Goal: Communication & Community: Answer question/provide support

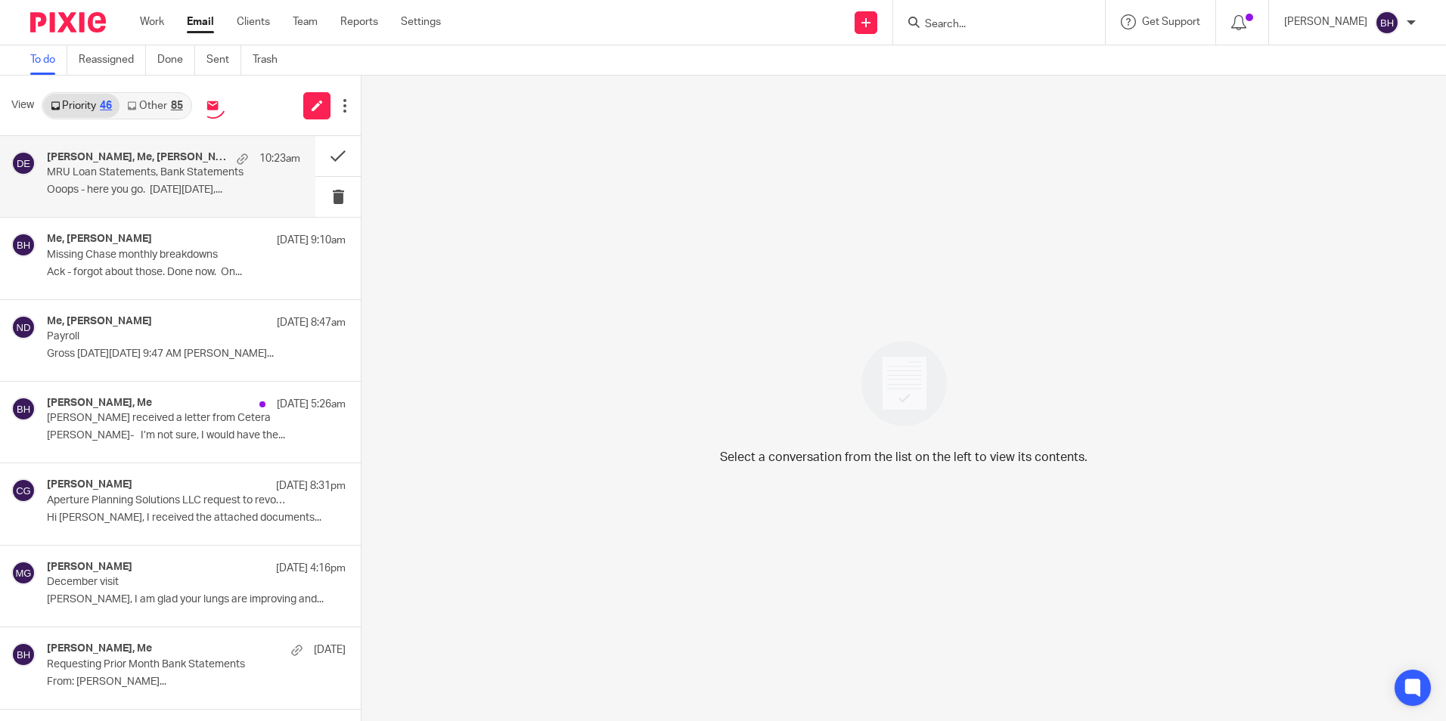
click at [190, 175] on p "MRU Loan Statements, Bank Statements" at bounding box center [148, 172] width 203 height 13
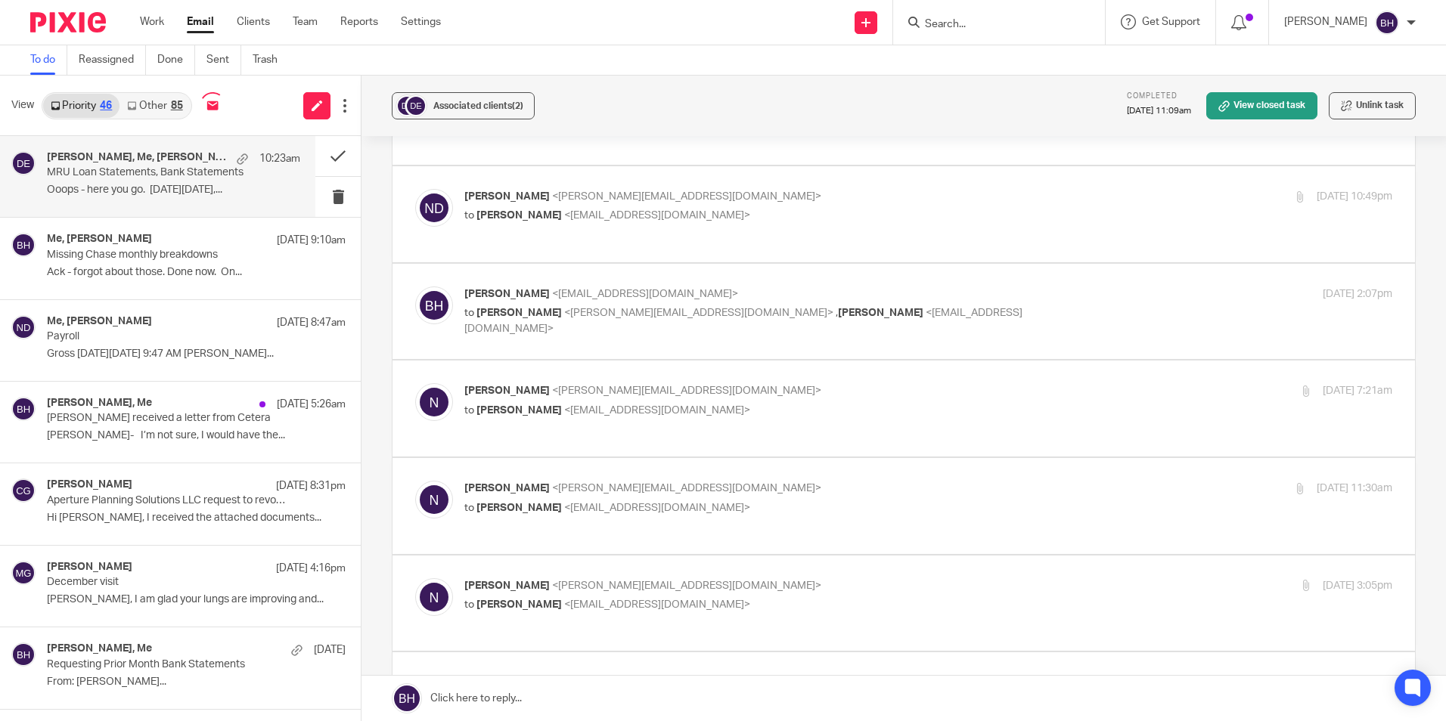
scroll to position [17349, 0]
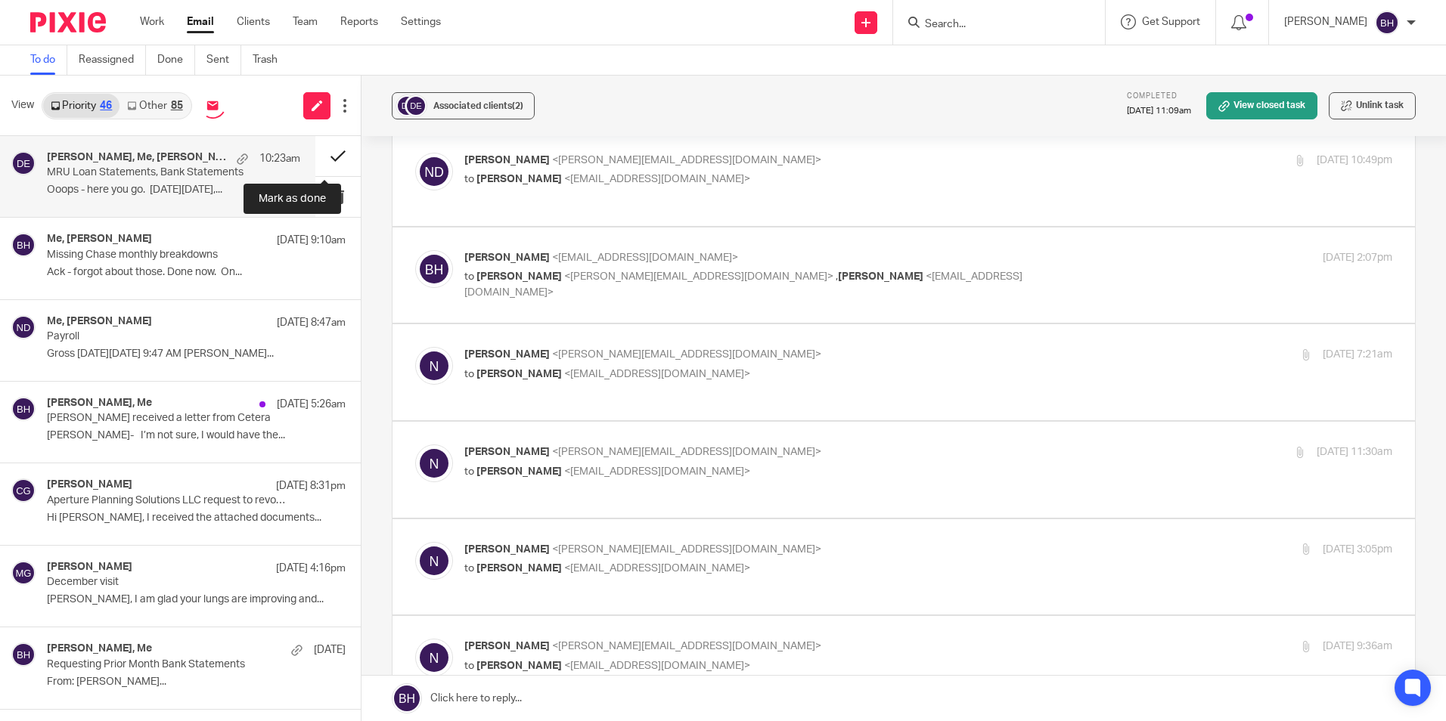
click at [319, 157] on button at bounding box center [337, 156] width 45 height 40
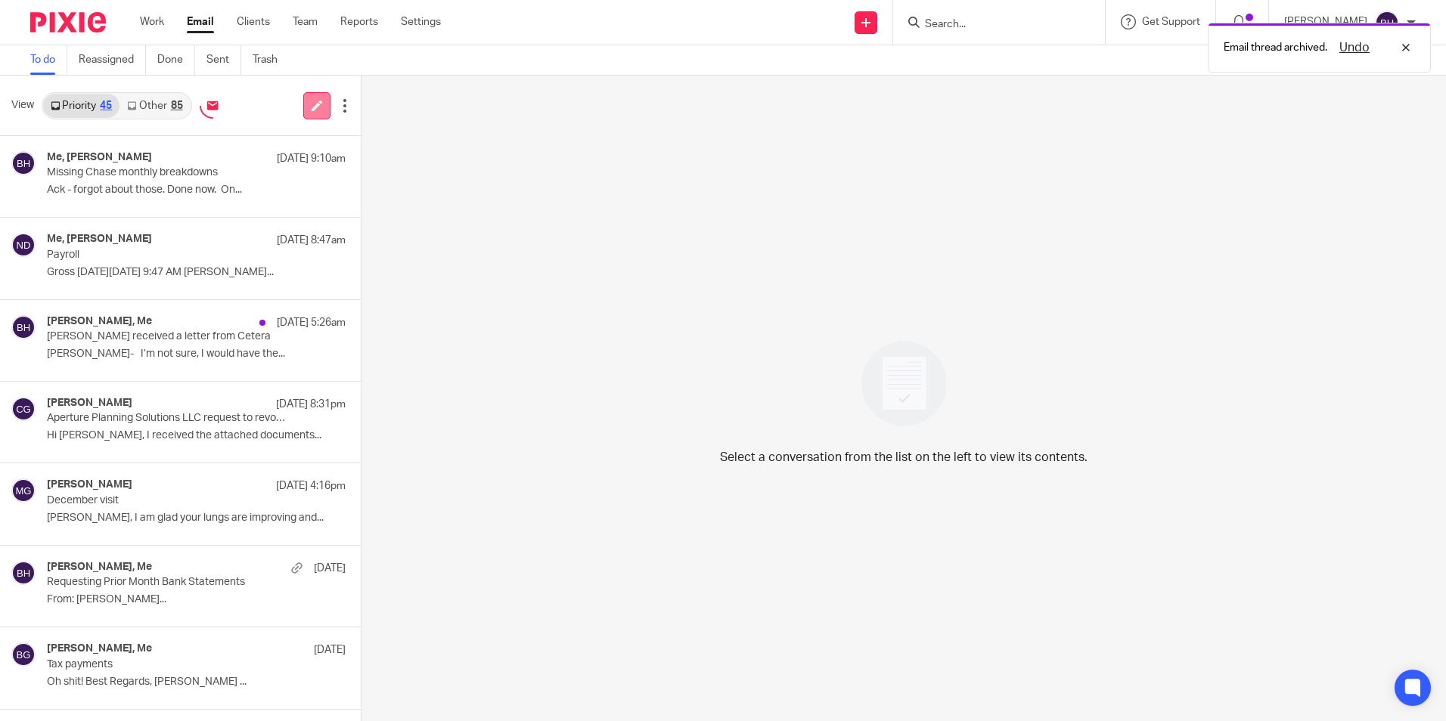
click at [316, 99] on link at bounding box center [316, 105] width 27 height 27
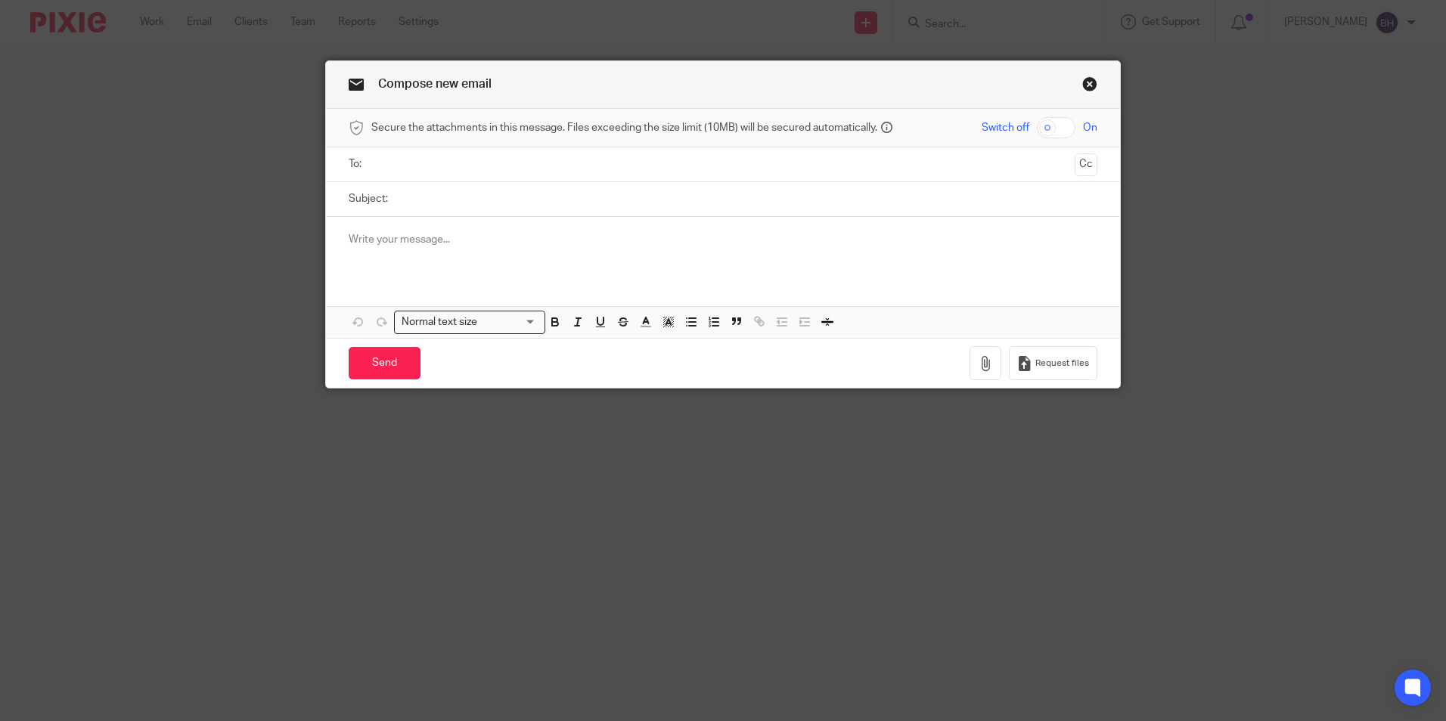
click at [409, 174] on ul at bounding box center [724, 164] width 702 height 25
click at [412, 170] on input "text" at bounding box center [722, 164] width 691 height 17
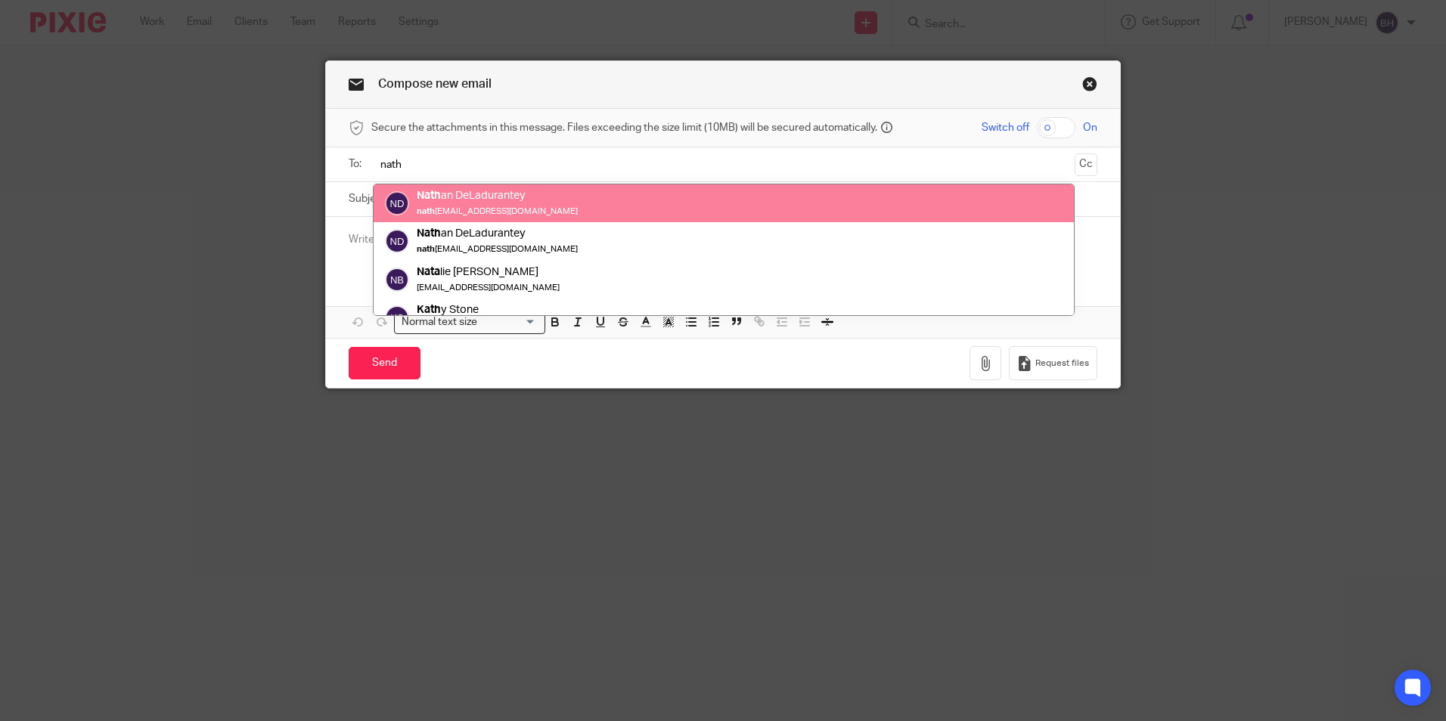
type input "nath"
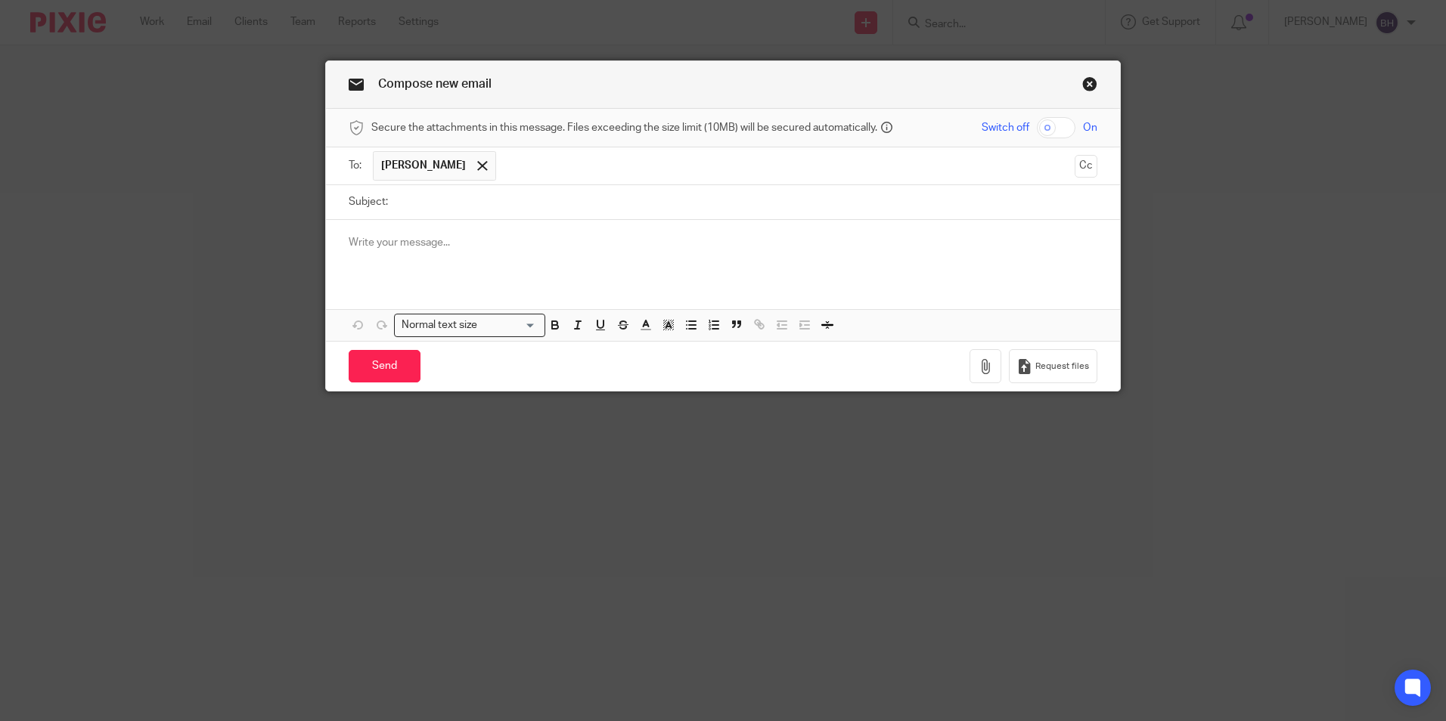
click at [436, 196] on input "Subject:" at bounding box center [746, 202] width 702 height 34
type input "MRU Income Statement thru 9/30/25"
click at [482, 259] on div at bounding box center [723, 249] width 794 height 59
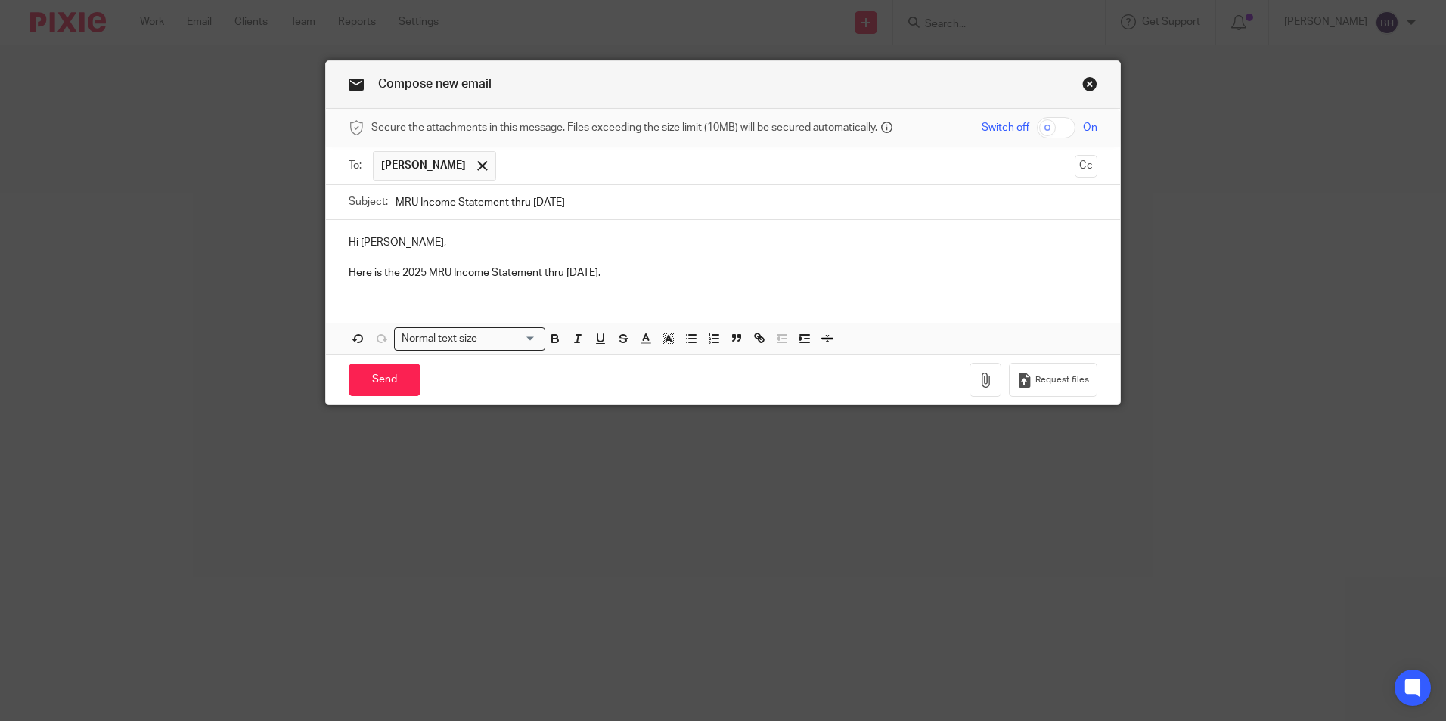
drag, startPoint x: 689, startPoint y: 271, endPoint x: 326, endPoint y: 295, distance: 363.8
click at [326, 295] on div "Hi Nathan, Here is the 2025 MRU Income Statement thru September 30th, 2025. Att…" at bounding box center [723, 287] width 794 height 135
copy p "Here is the 2025 MRU Income Statement thru September 30th, 2025."
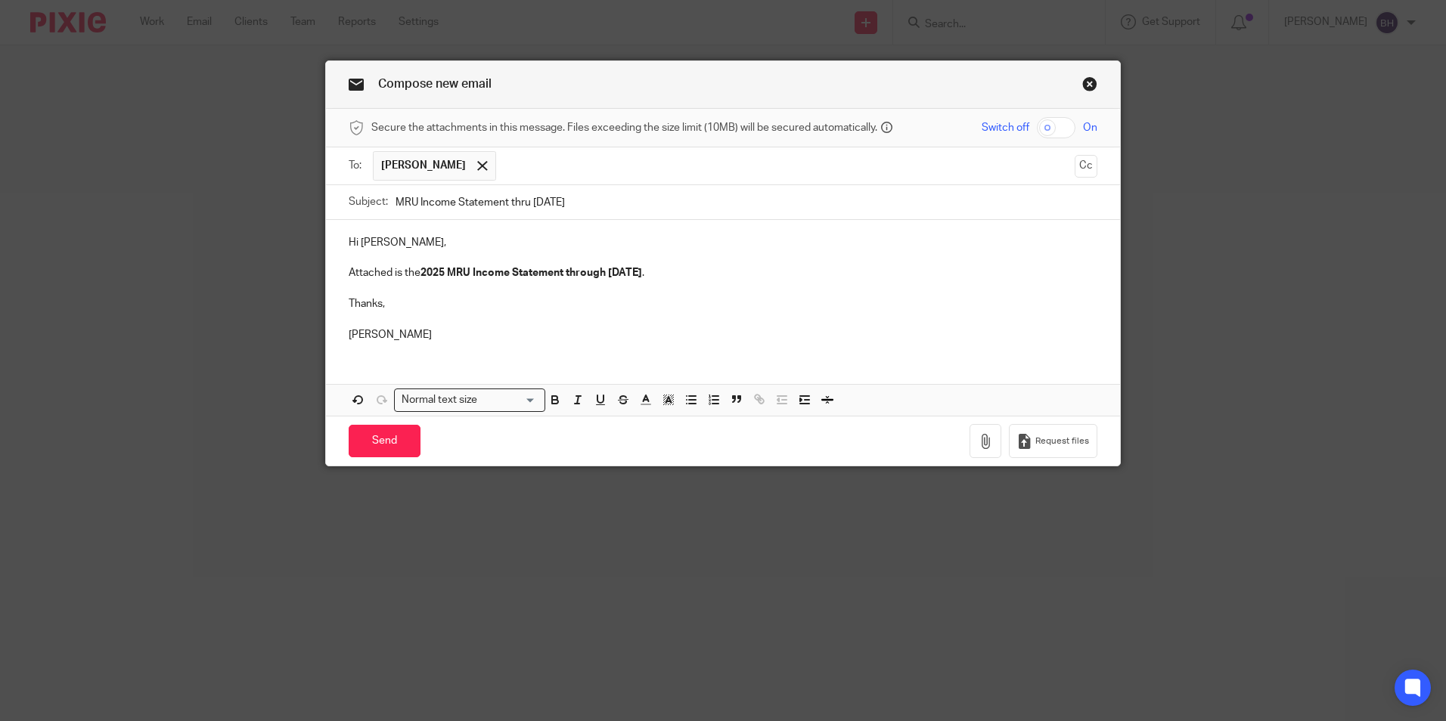
click at [779, 281] on p at bounding box center [723, 288] width 749 height 15
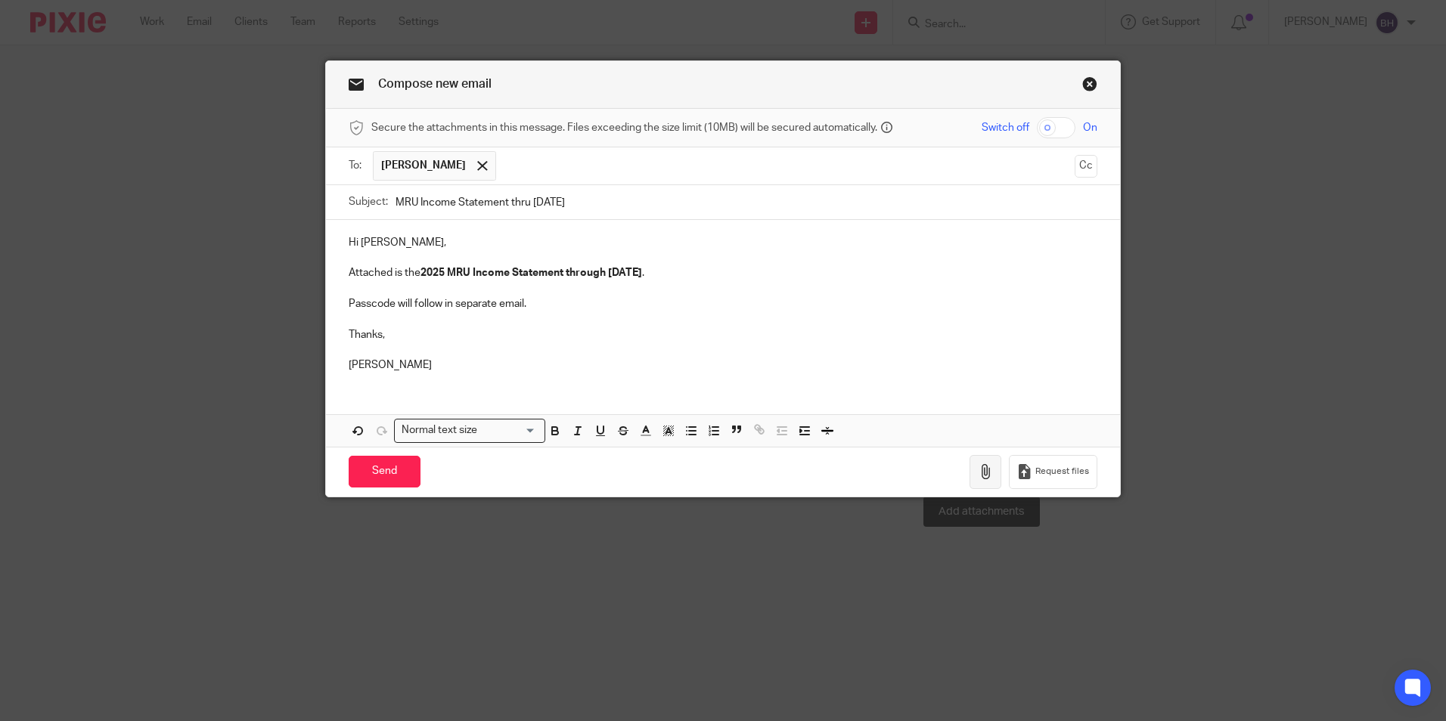
click at [980, 474] on icon "button" at bounding box center [985, 471] width 15 height 15
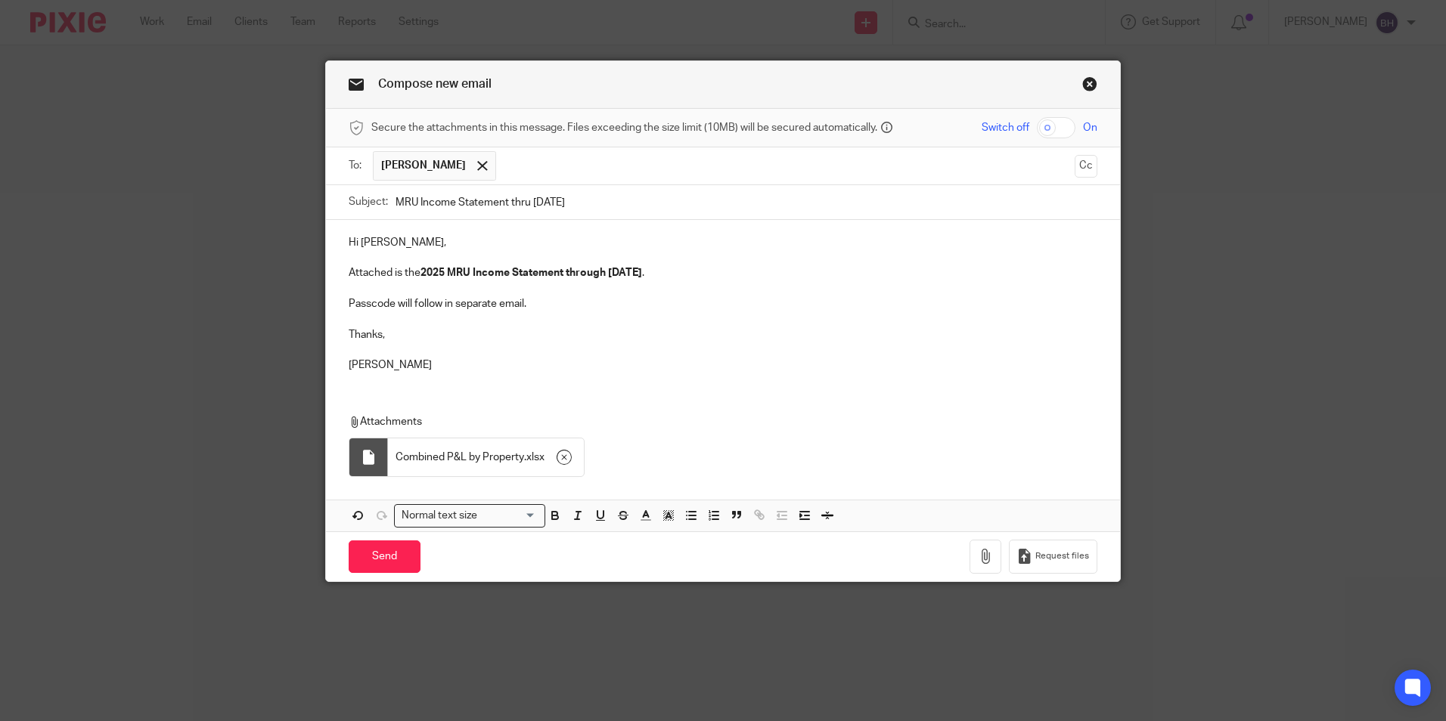
click at [1059, 126] on input "checkbox" at bounding box center [1056, 127] width 39 height 21
checkbox input "true"
click at [376, 565] on input "Send" at bounding box center [385, 557] width 72 height 33
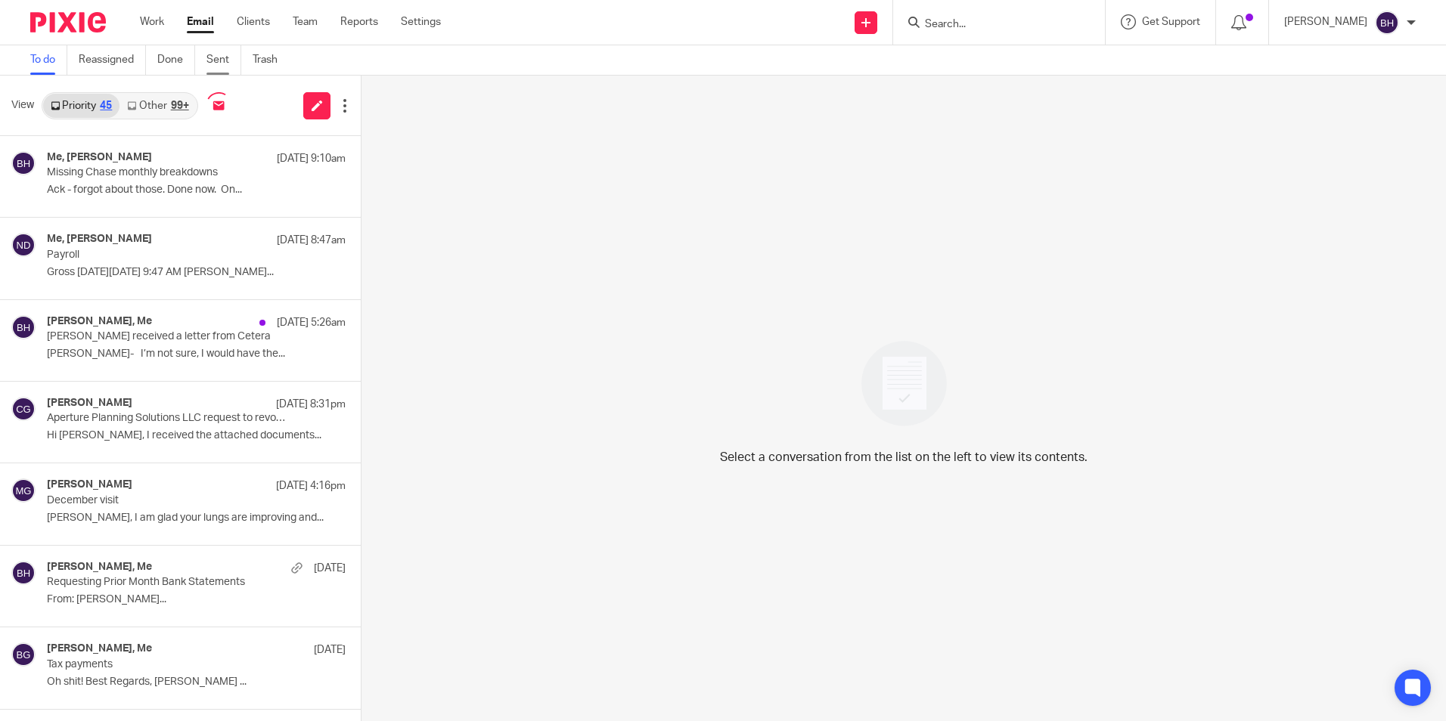
click at [224, 63] on link "Sent" at bounding box center [223, 59] width 35 height 29
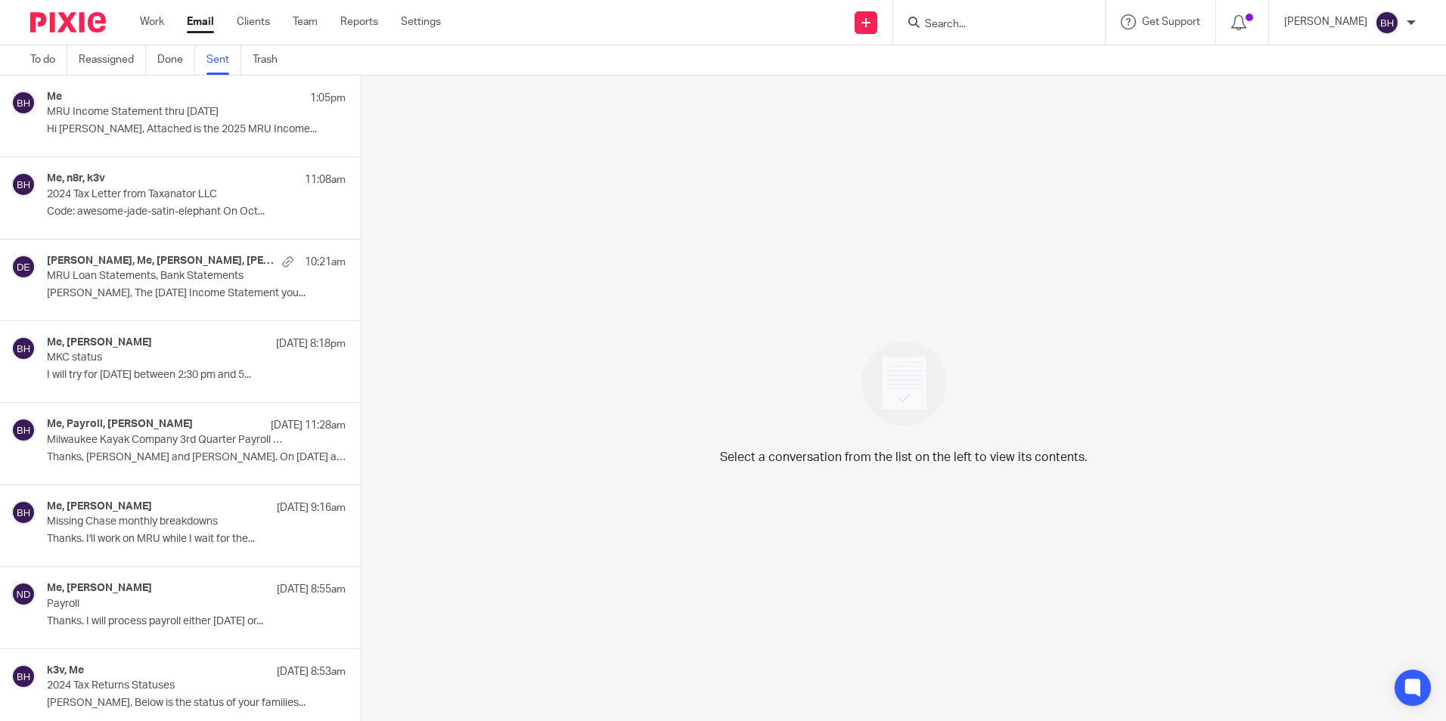
click at [200, 102] on div "Me 1:05pm" at bounding box center [196, 98] width 299 height 15
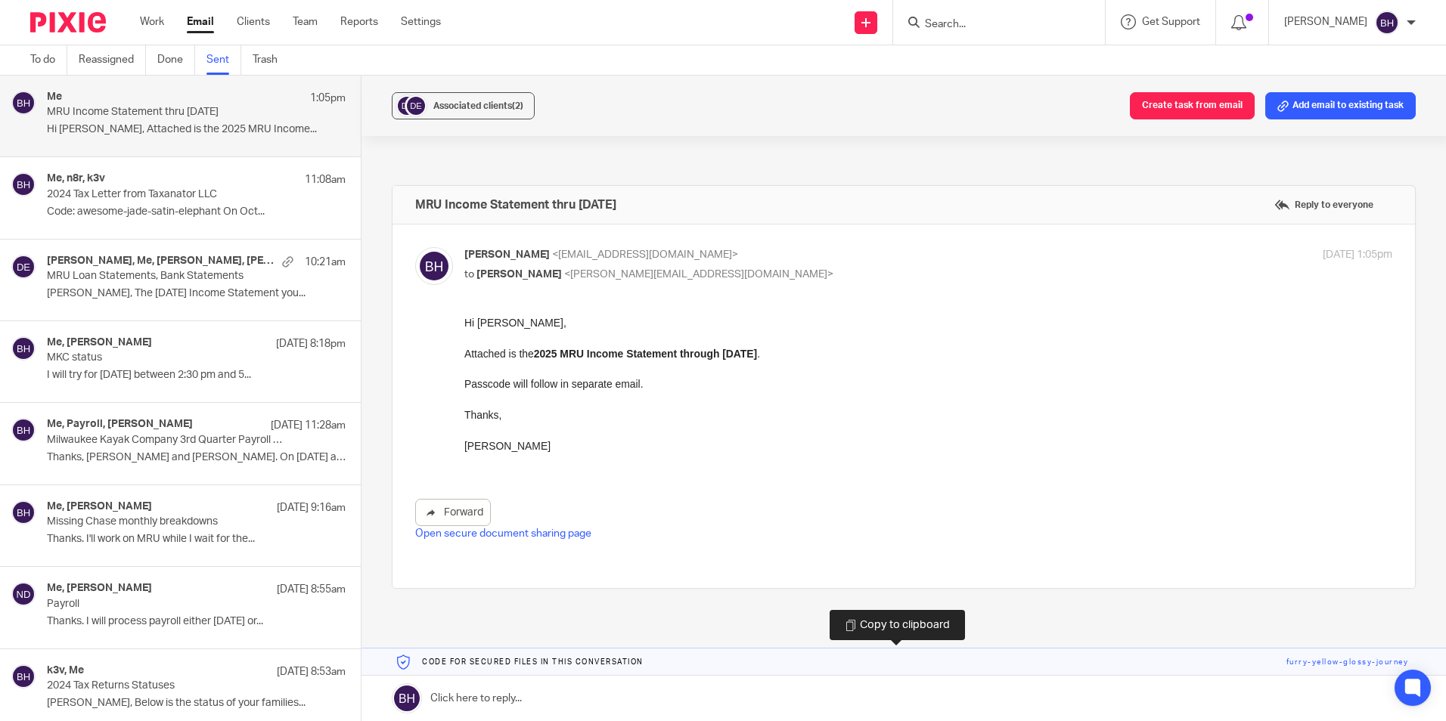
click at [590, 665] on link at bounding box center [903, 662] width 1084 height 27
drag, startPoint x: 590, startPoint y: 665, endPoint x: 589, endPoint y: 686, distance: 20.4
click at [589, 686] on link at bounding box center [903, 698] width 1084 height 45
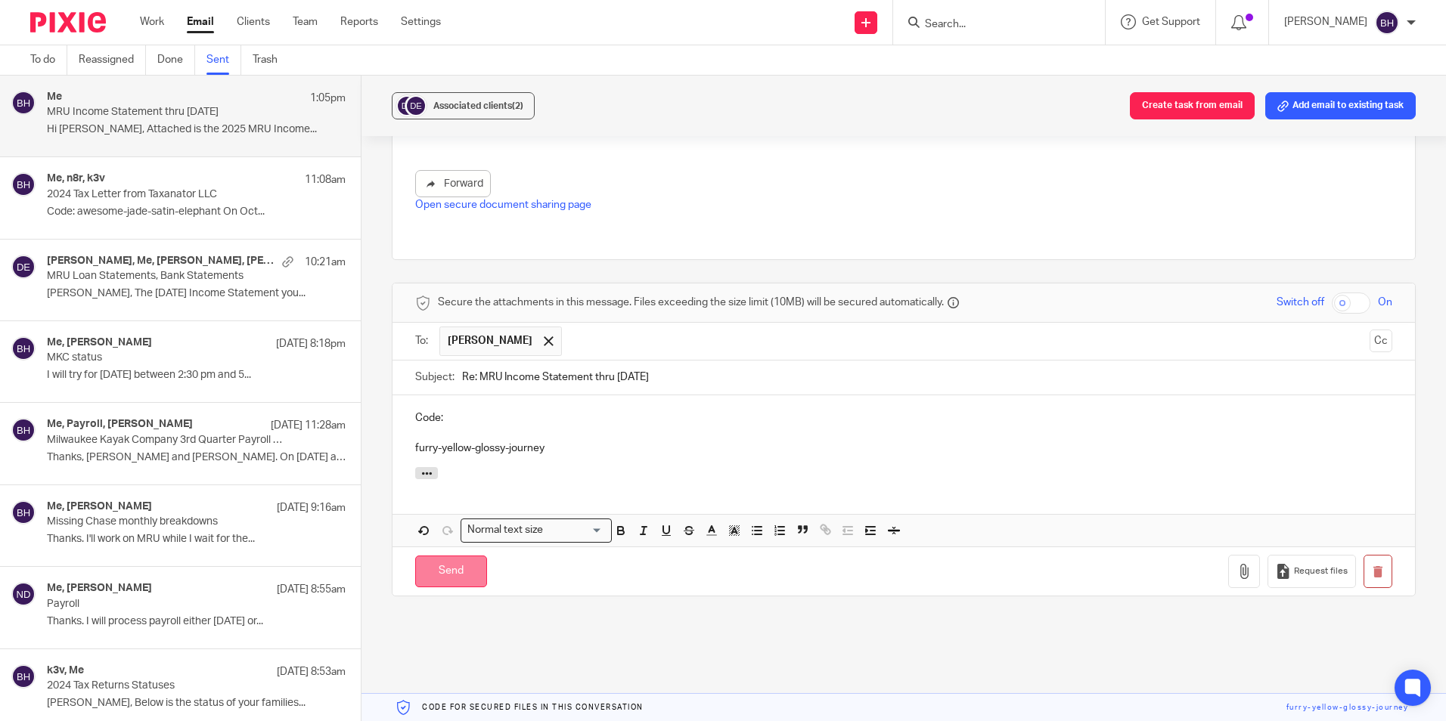
click at [454, 572] on input "Send" at bounding box center [451, 572] width 72 height 33
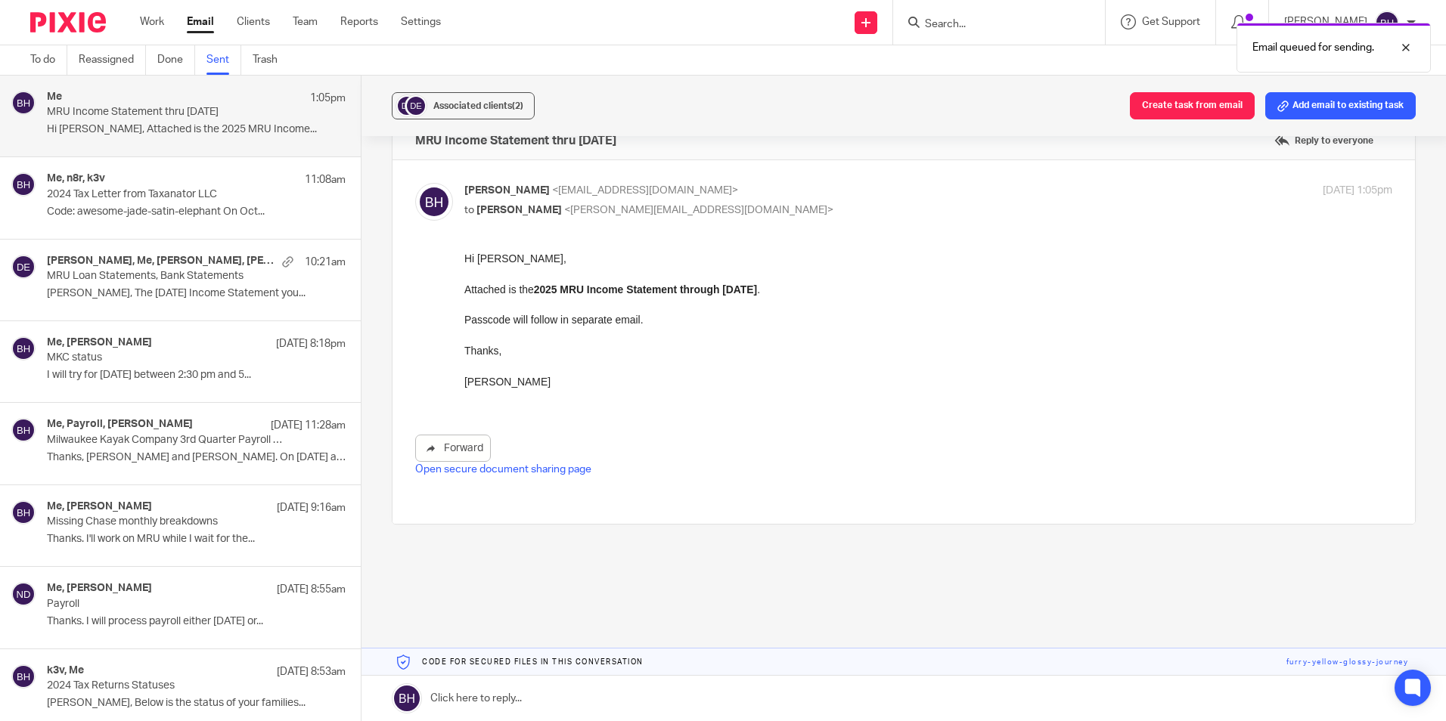
scroll to position [64, 0]
click at [154, 20] on link "Work" at bounding box center [152, 21] width 24 height 15
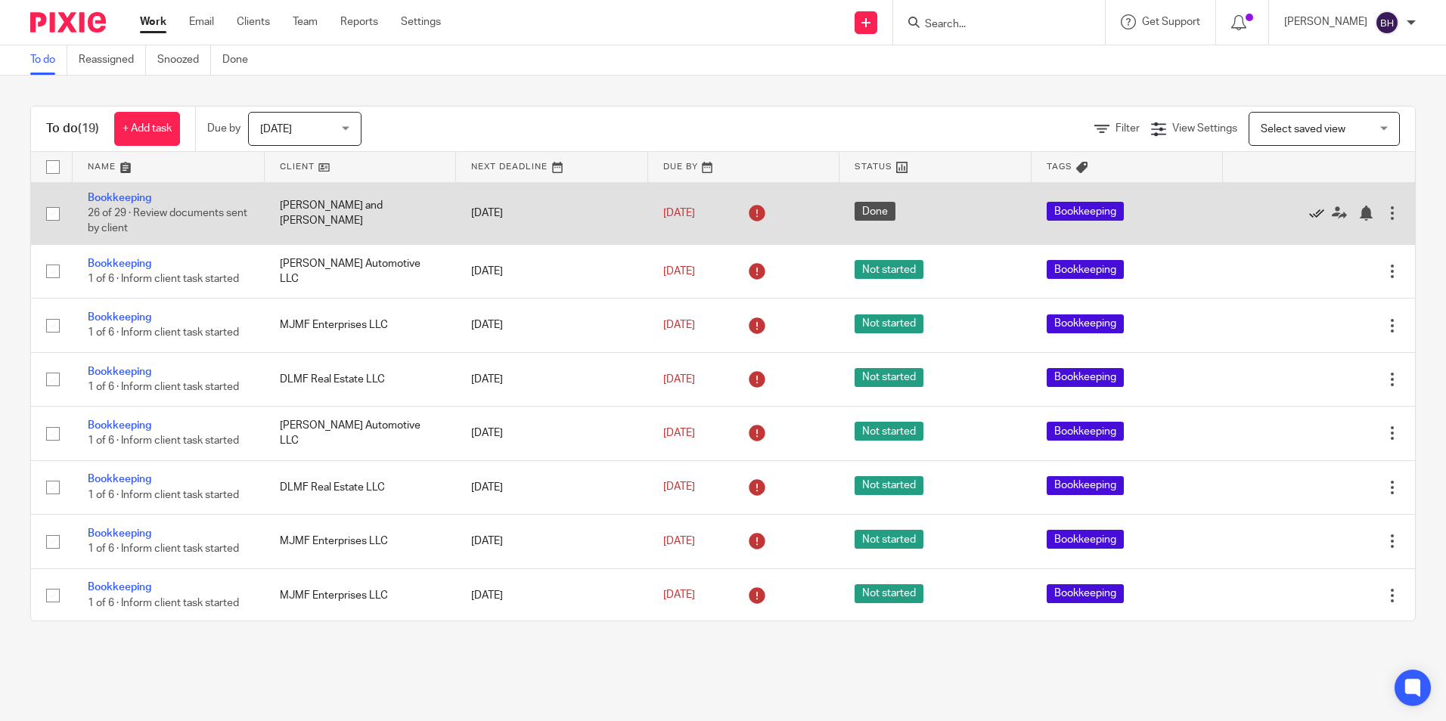
click at [1309, 218] on icon at bounding box center [1316, 213] width 15 height 15
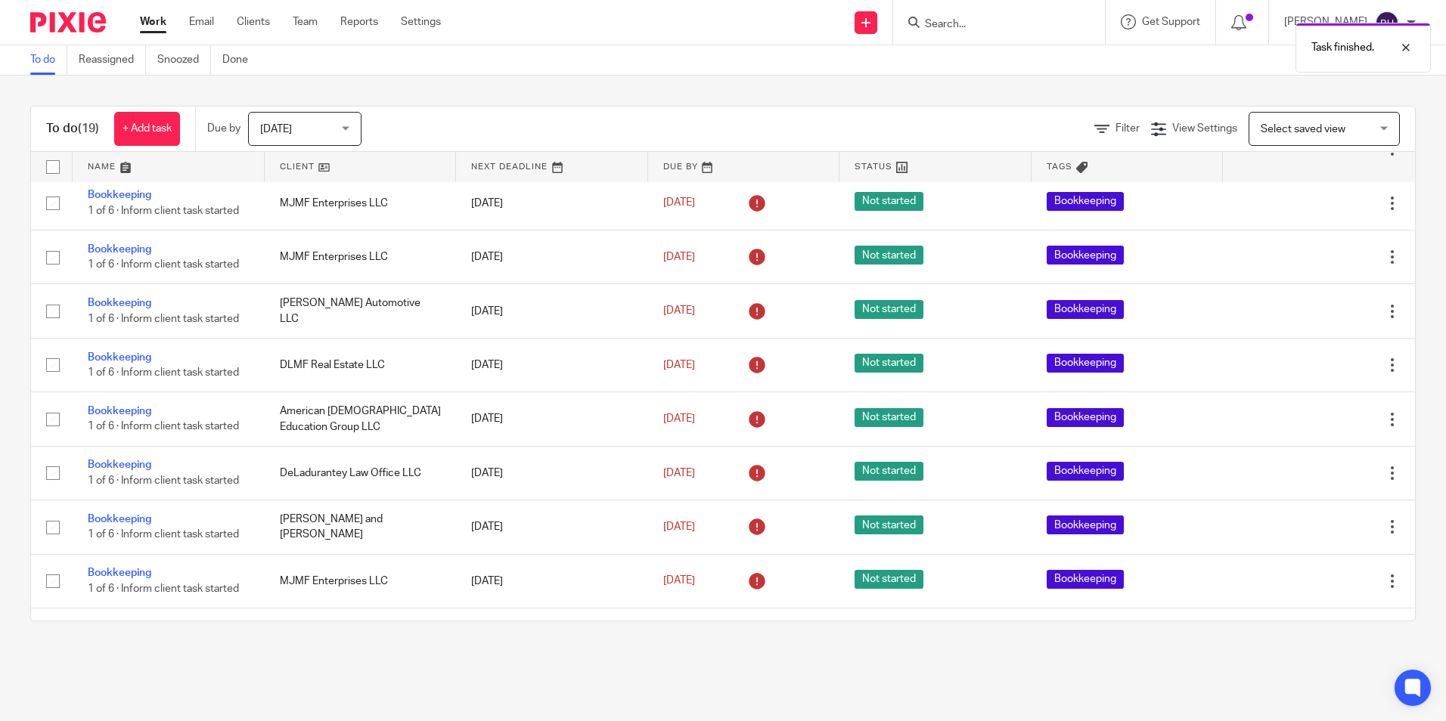
scroll to position [302, 0]
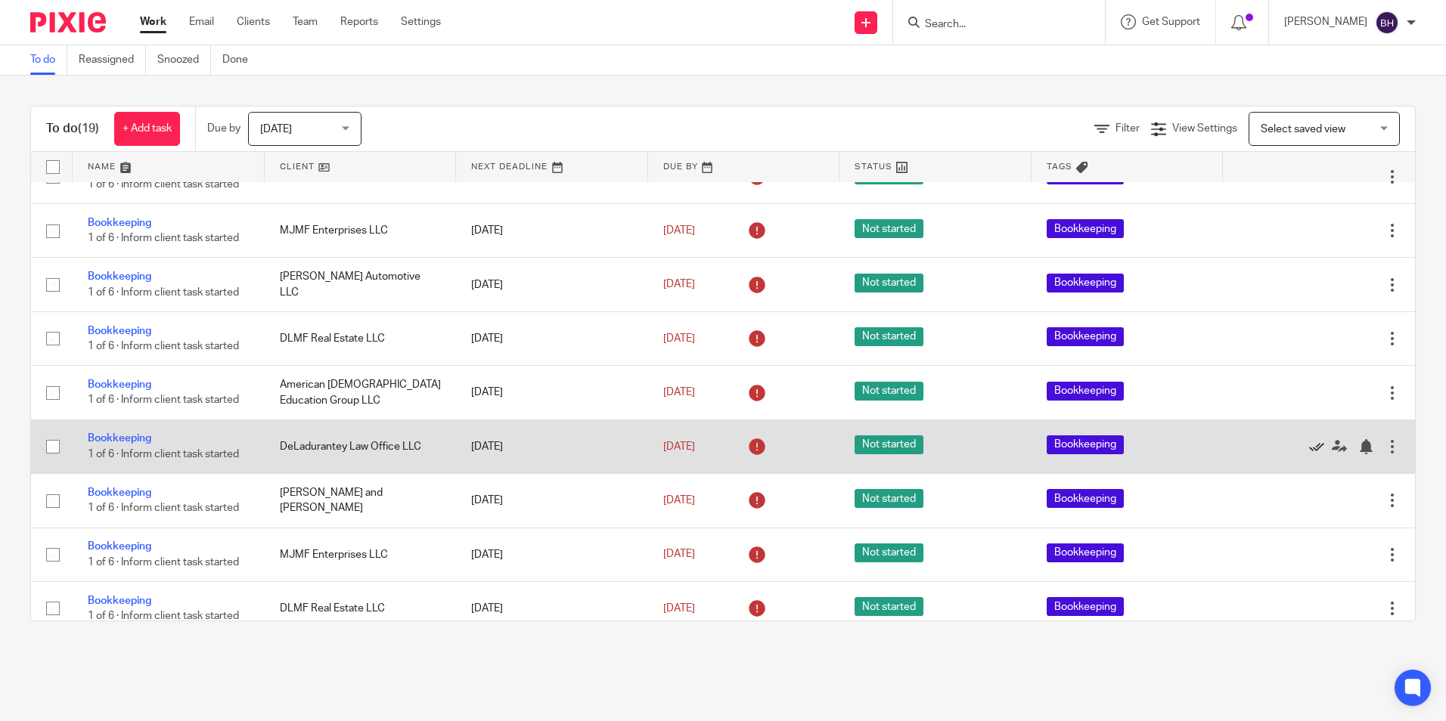
click at [1309, 445] on icon at bounding box center [1316, 446] width 15 height 15
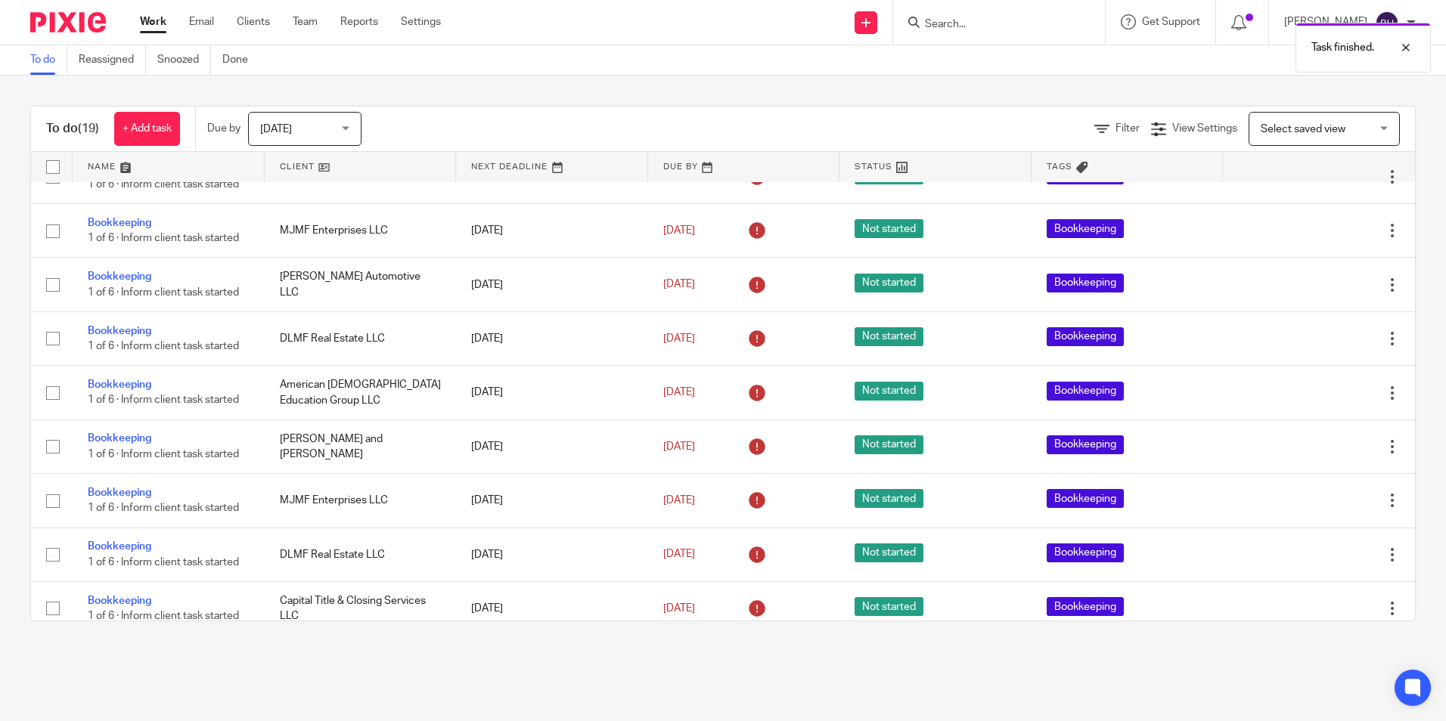
click at [1309, 445] on icon at bounding box center [1316, 446] width 15 height 15
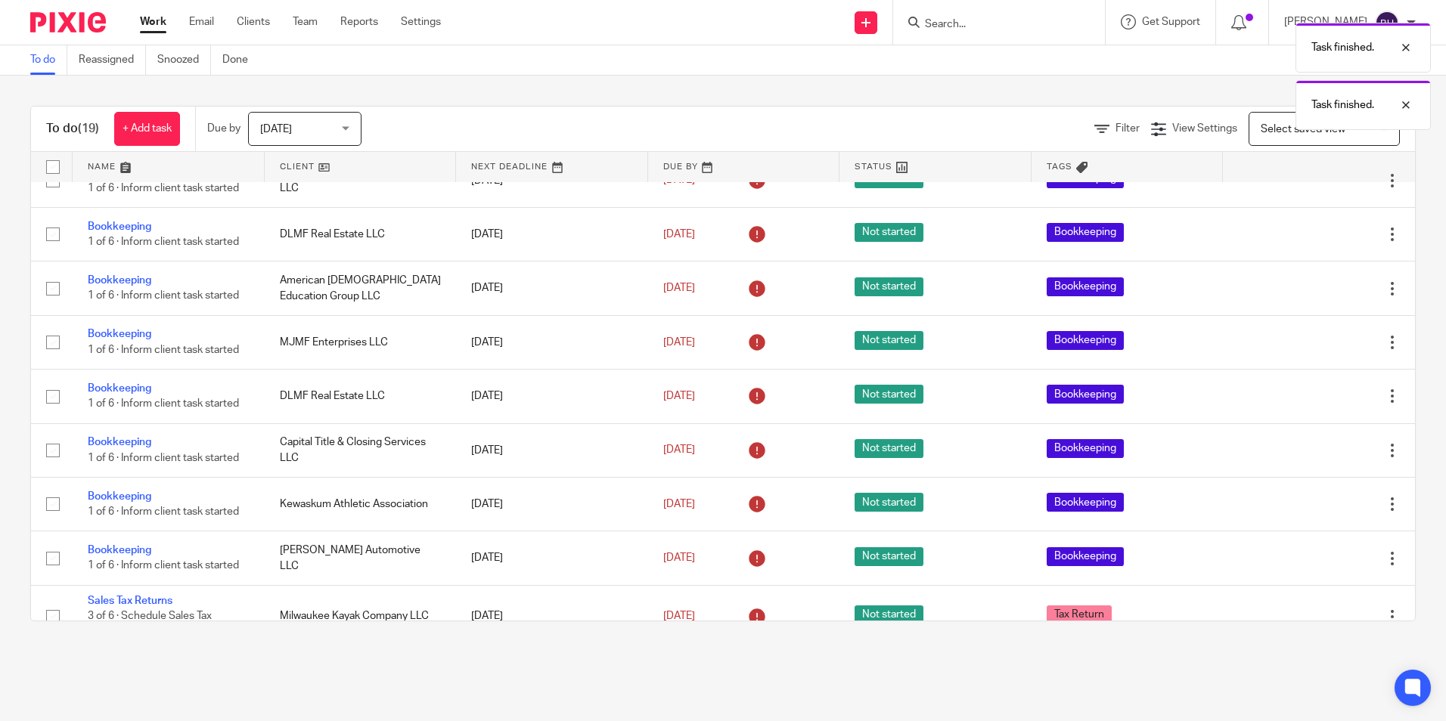
scroll to position [433, 0]
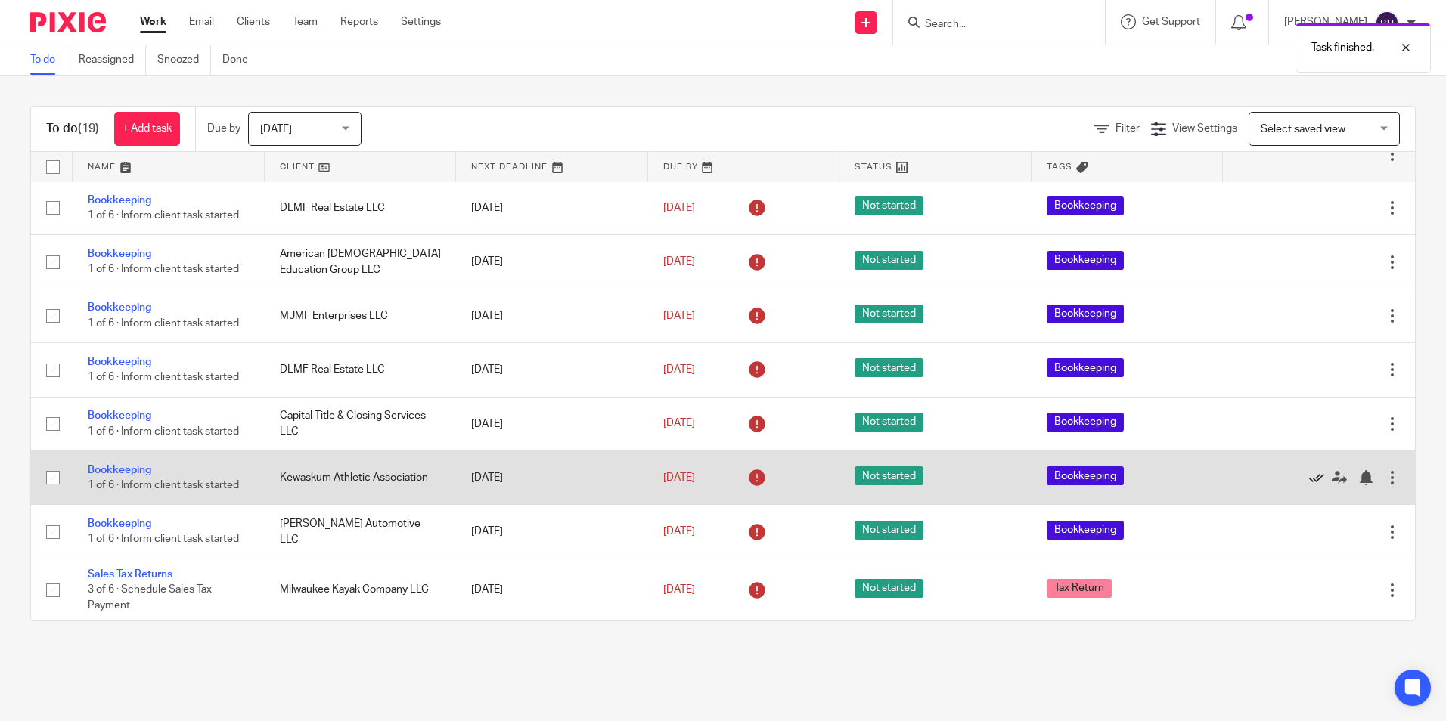
click at [1309, 477] on icon at bounding box center [1316, 477] width 15 height 15
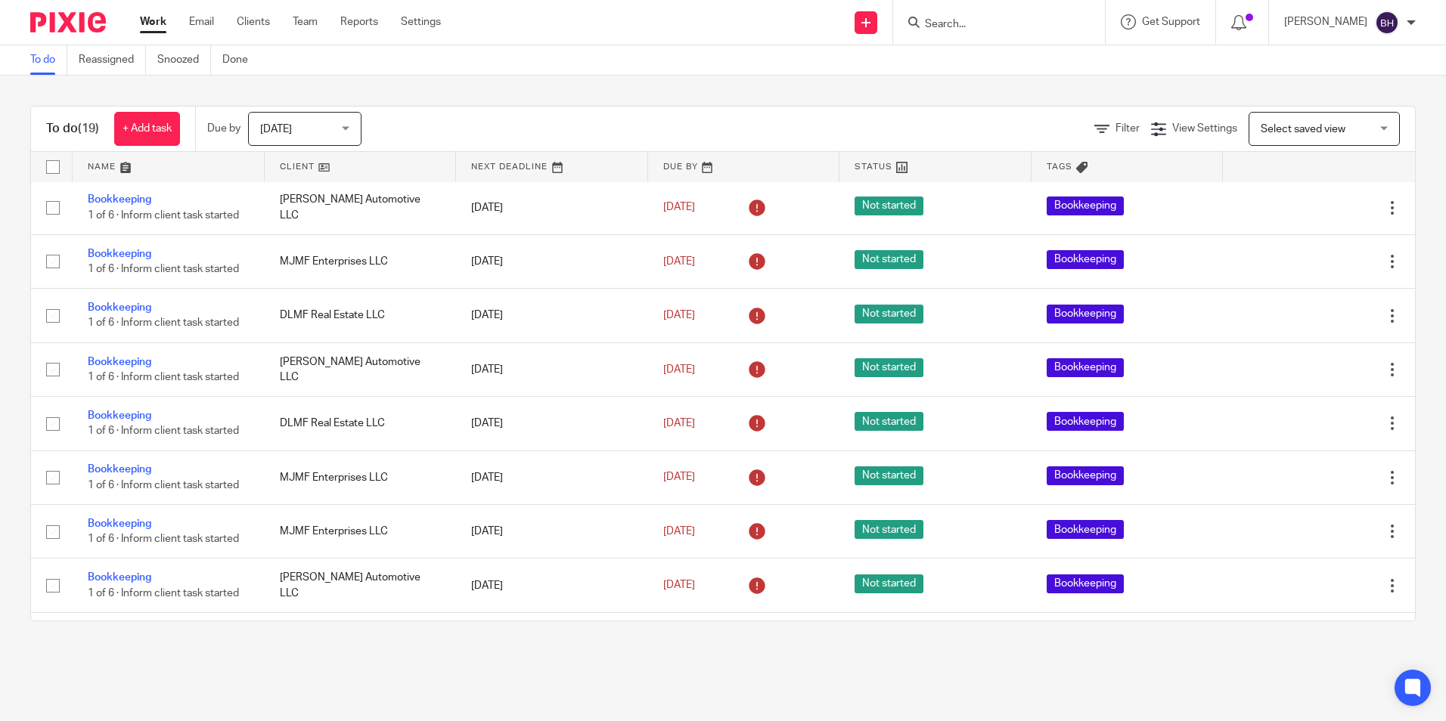
scroll to position [0, 0]
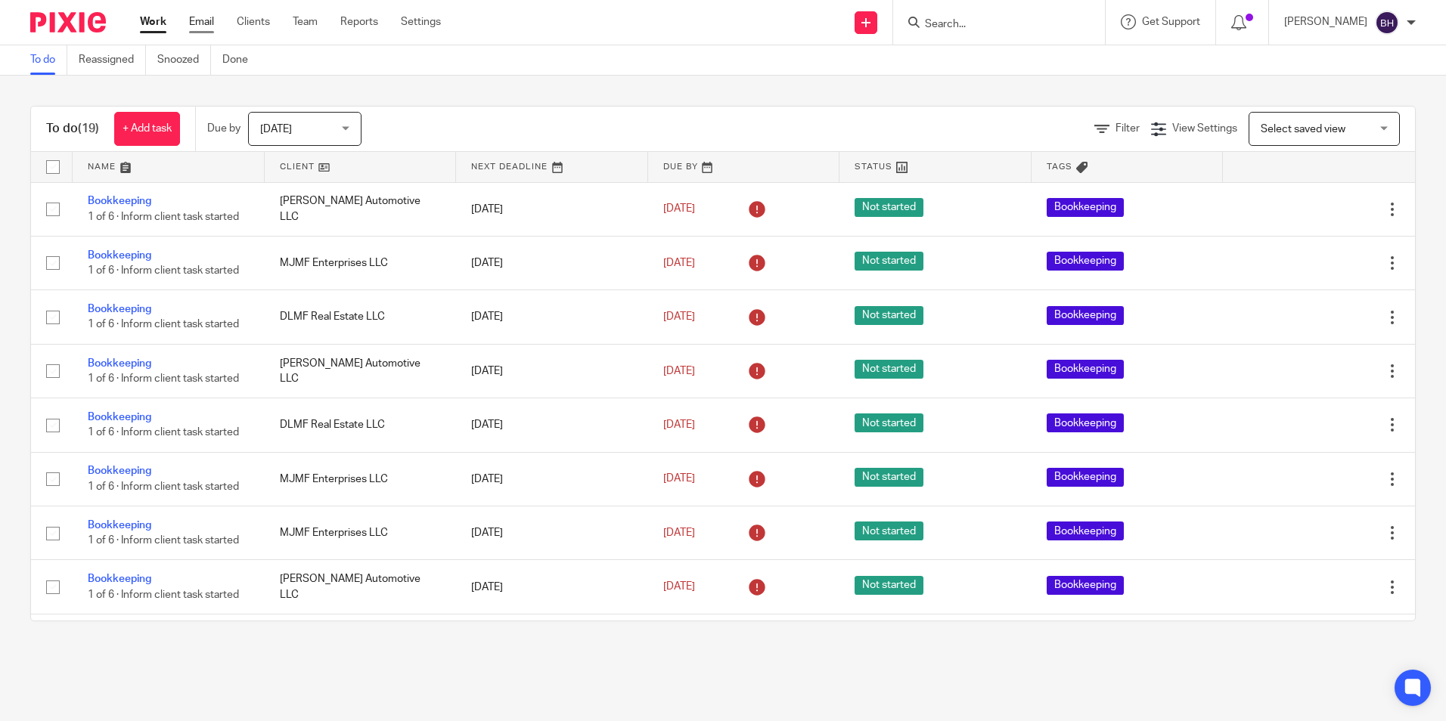
click at [202, 19] on link "Email" at bounding box center [201, 21] width 25 height 15
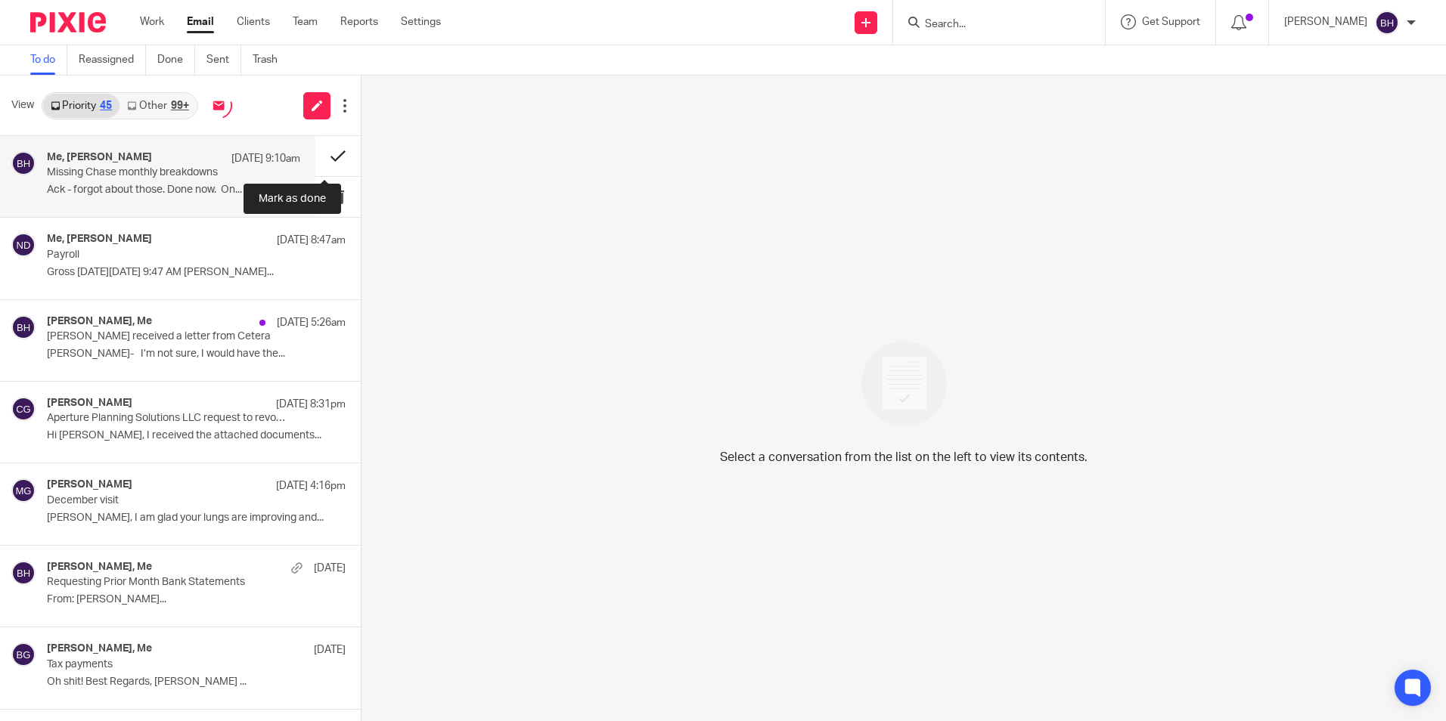
click at [325, 155] on button at bounding box center [337, 156] width 45 height 40
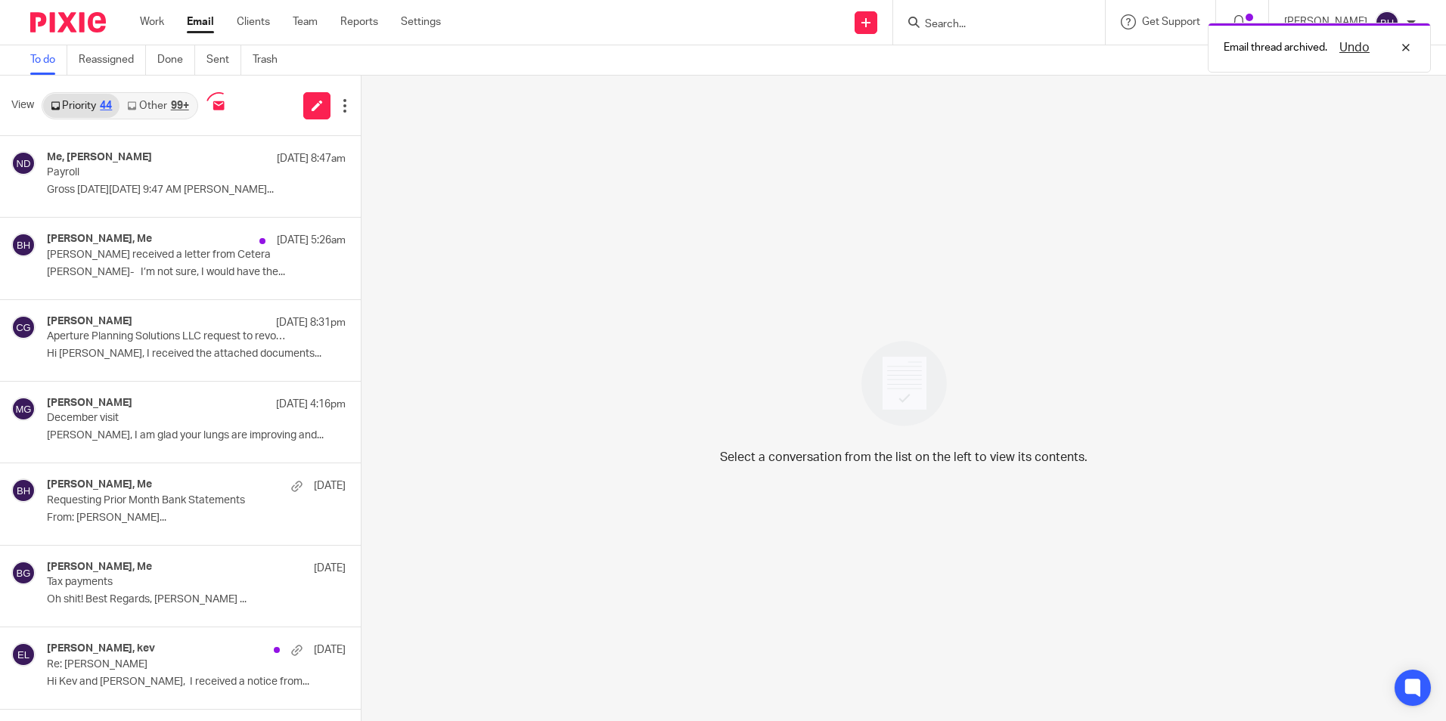
click at [172, 101] on div "99+" at bounding box center [180, 106] width 18 height 11
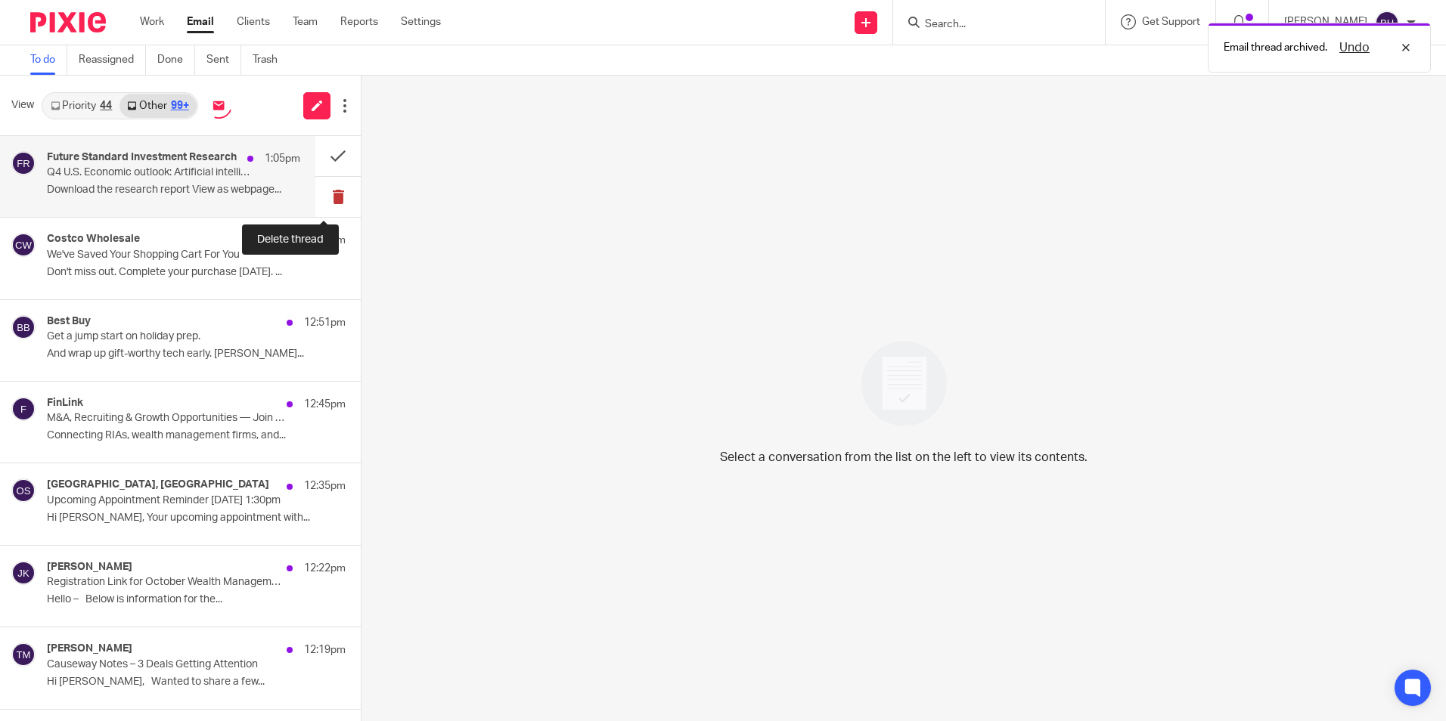
click at [319, 195] on button at bounding box center [337, 197] width 45 height 40
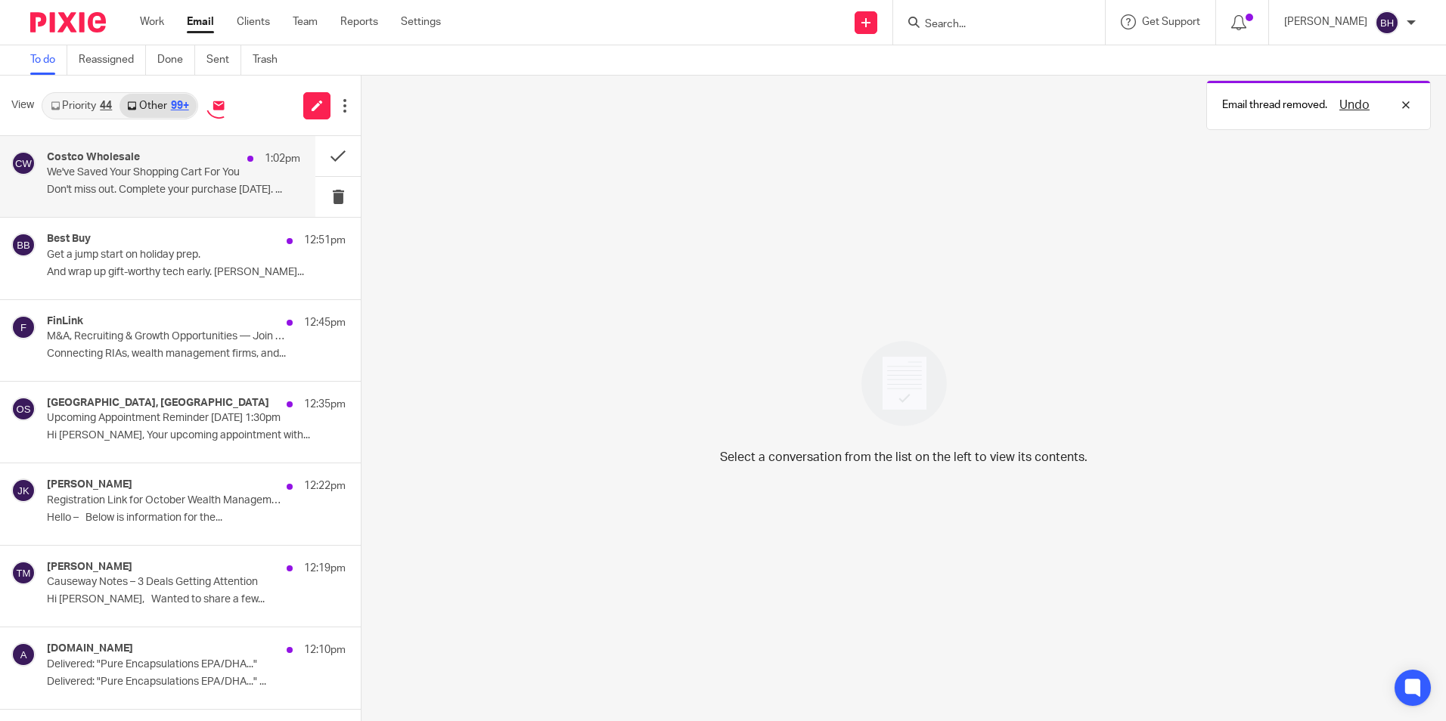
click at [222, 190] on p "Don't miss out. Complete your purchase [DATE]. ..." at bounding box center [173, 190] width 253 height 13
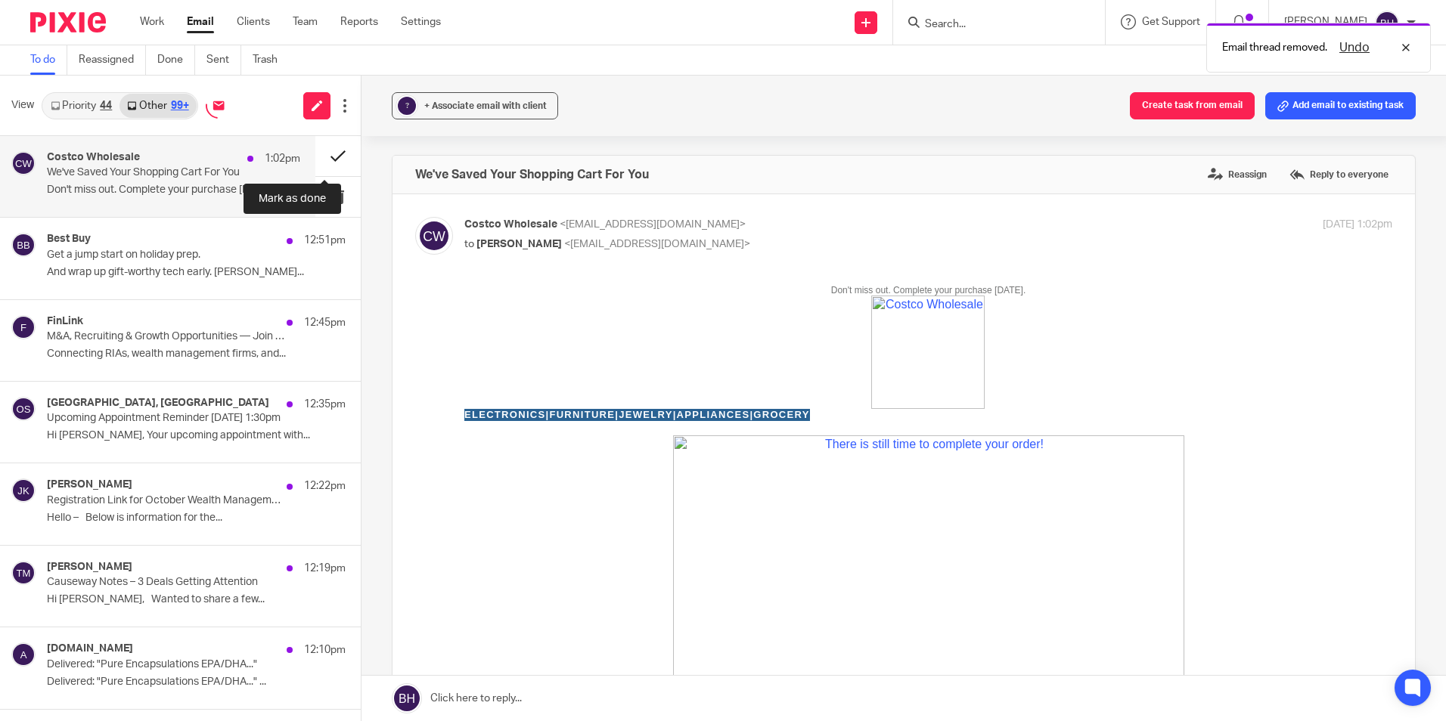
click at [323, 153] on button at bounding box center [337, 156] width 45 height 40
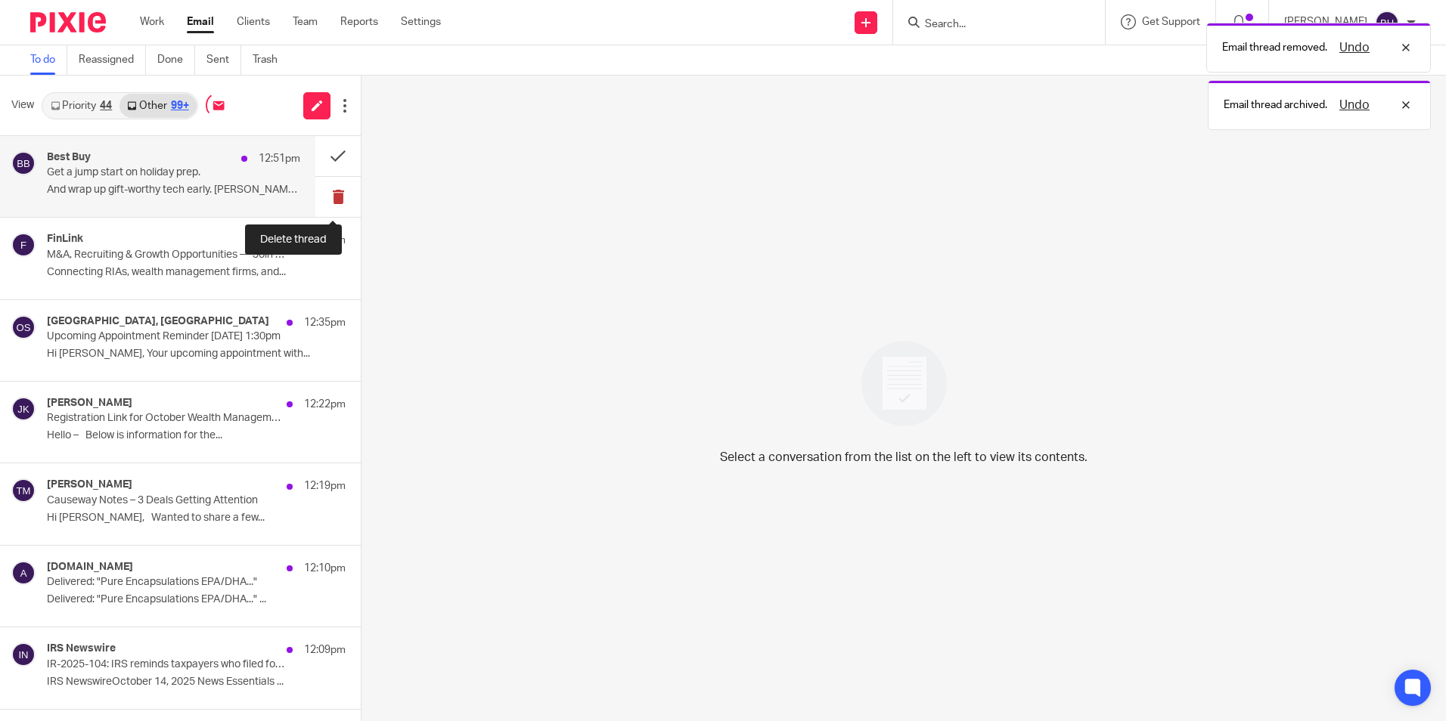
click at [324, 202] on button at bounding box center [337, 197] width 45 height 40
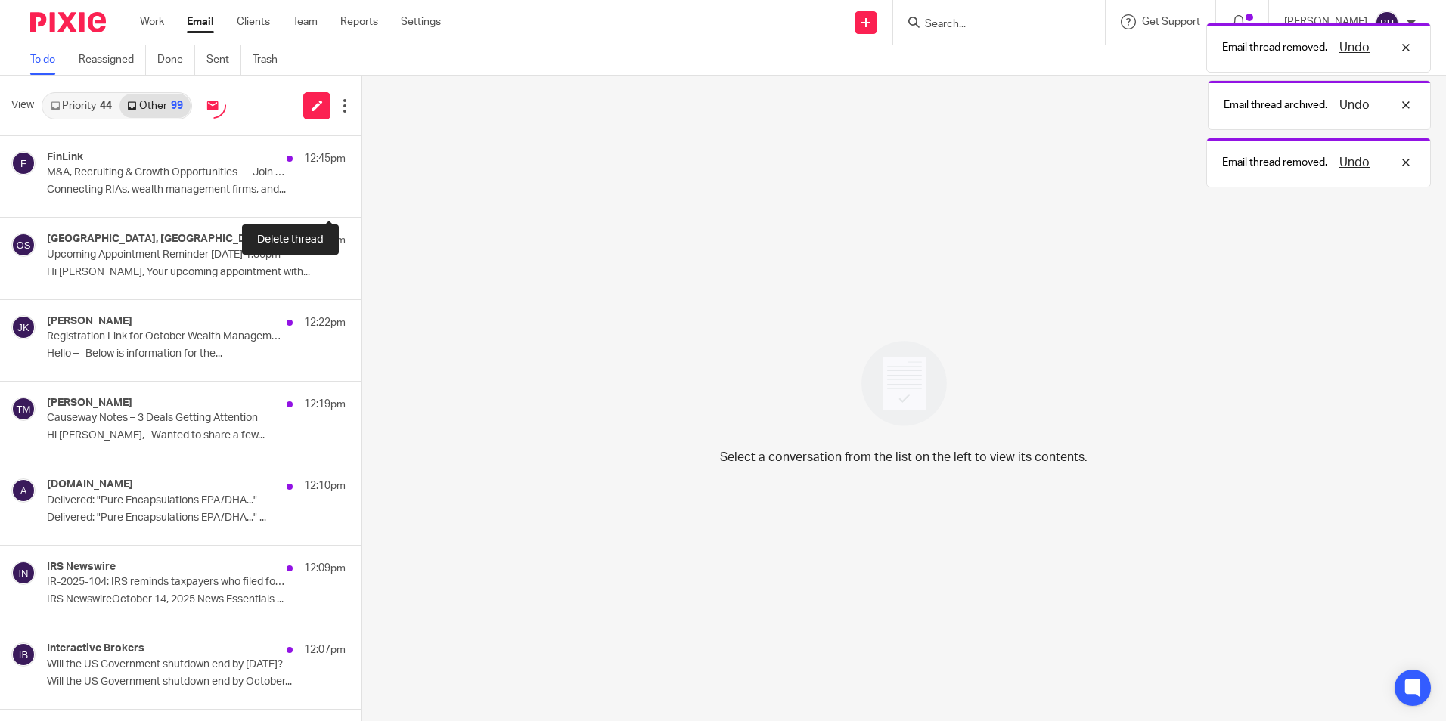
click at [361, 202] on button at bounding box center [367, 197] width 12 height 40
